Goal: Task Accomplishment & Management: Manage account settings

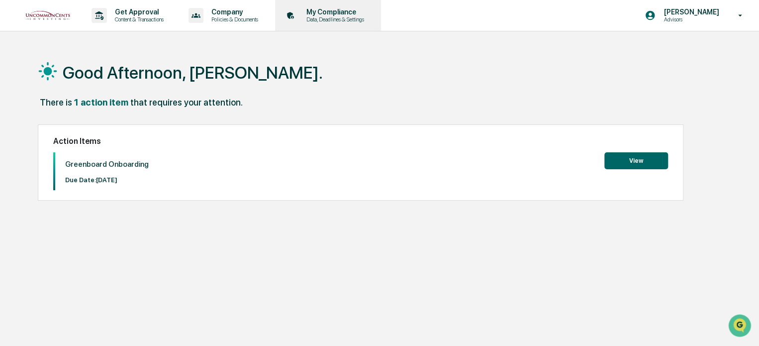
click at [340, 12] on p "My Compliance" at bounding box center [333, 12] width 71 height 8
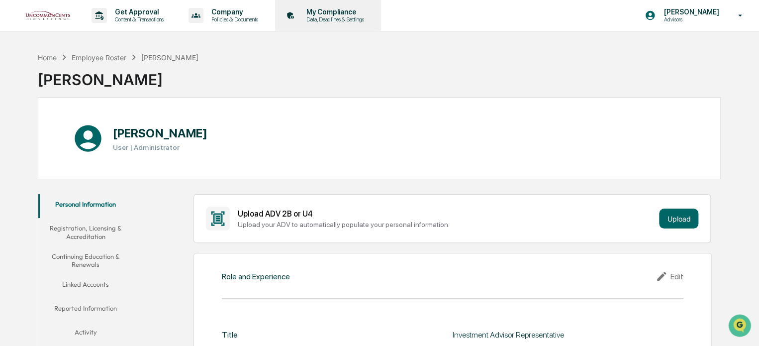
click at [355, 6] on div "My Compliance Data, Deadlines & Settings" at bounding box center [327, 15] width 96 height 31
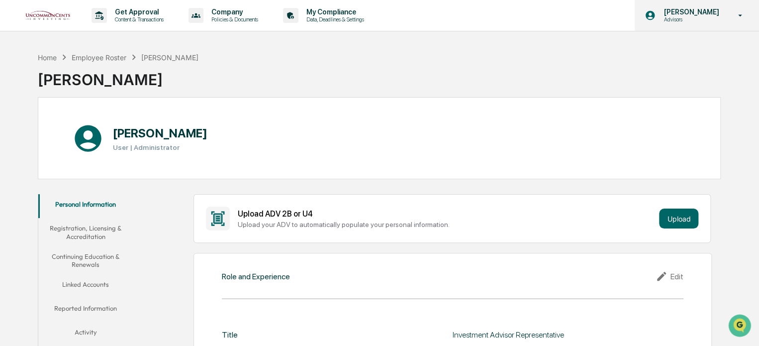
click at [741, 13] on icon at bounding box center [739, 15] width 17 height 9
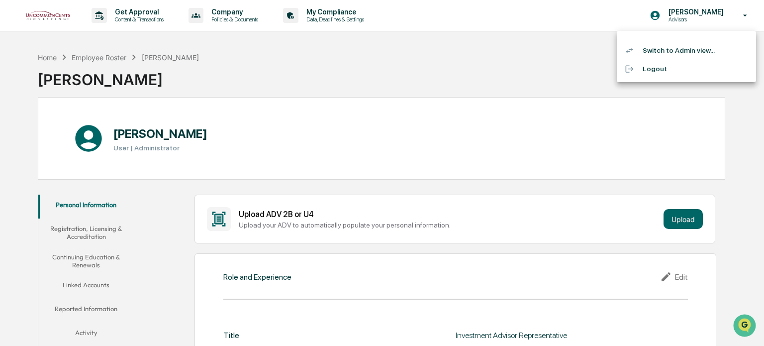
click at [354, 17] on div at bounding box center [382, 173] width 764 height 346
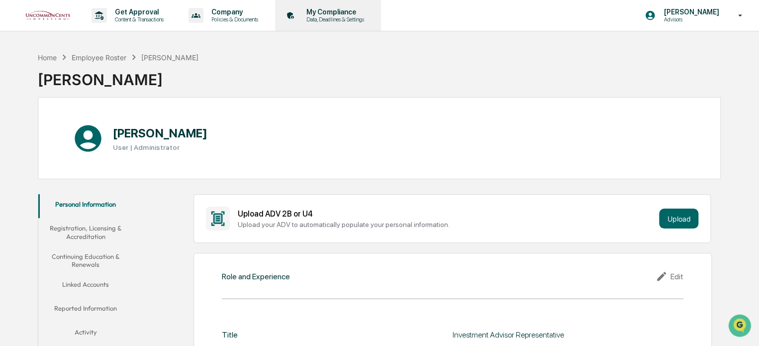
click at [354, 17] on p "Data, Deadlines & Settings" at bounding box center [333, 19] width 71 height 7
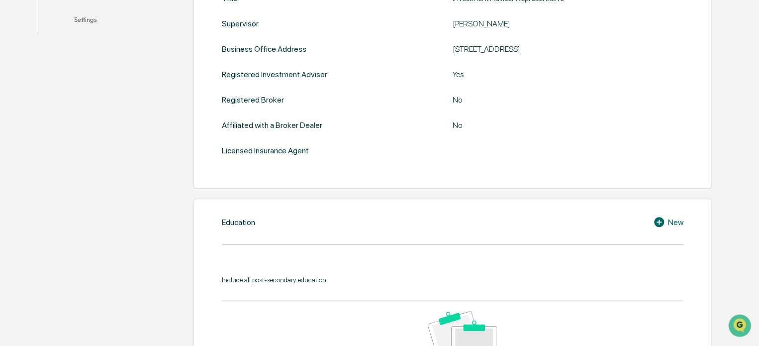
scroll to position [38, 0]
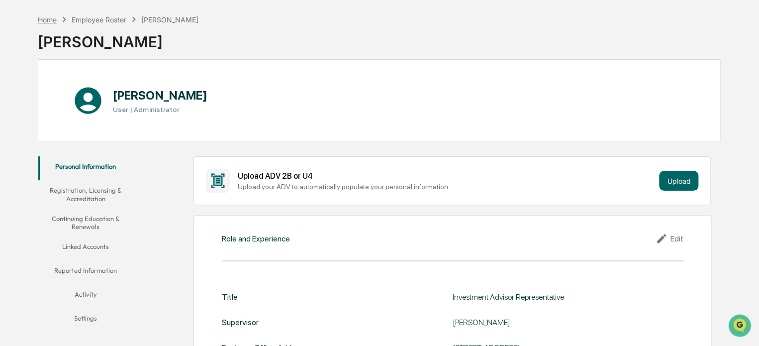
click at [50, 20] on div "Home" at bounding box center [47, 19] width 19 height 8
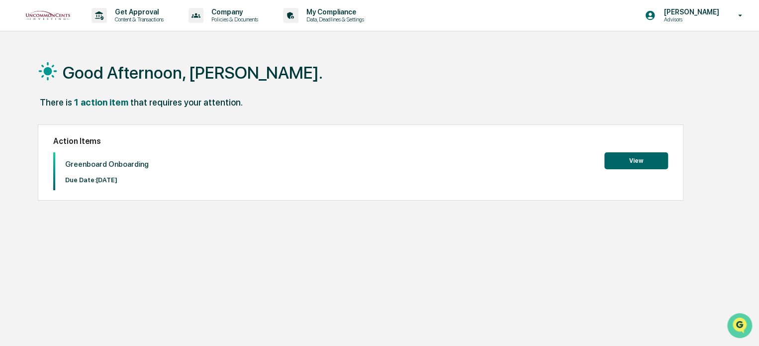
click at [745, 326] on icon "Open customer support" at bounding box center [739, 337] width 25 height 25
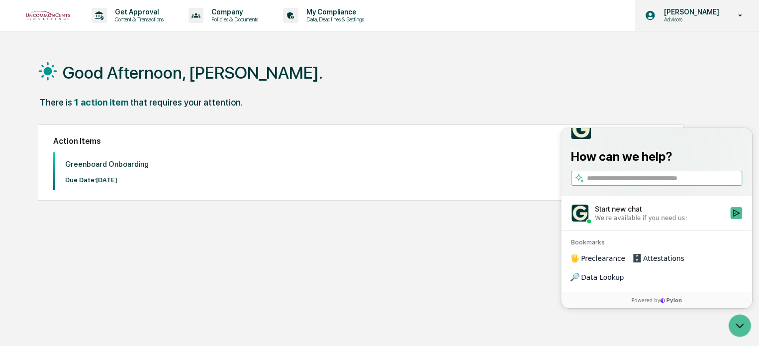
click at [736, 16] on icon at bounding box center [739, 15] width 17 height 9
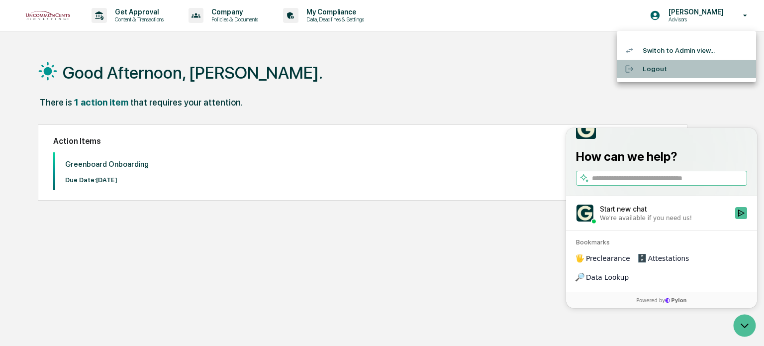
click at [651, 72] on li "Logout" at bounding box center [685, 69] width 139 height 18
